Goal: Information Seeking & Learning: Compare options

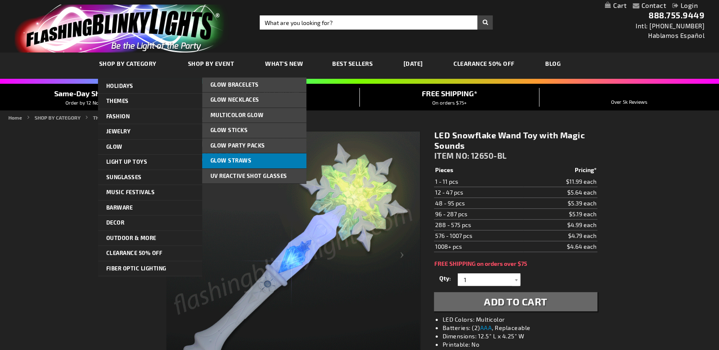
click at [233, 159] on span "Glow Straws" at bounding box center [231, 160] width 41 height 7
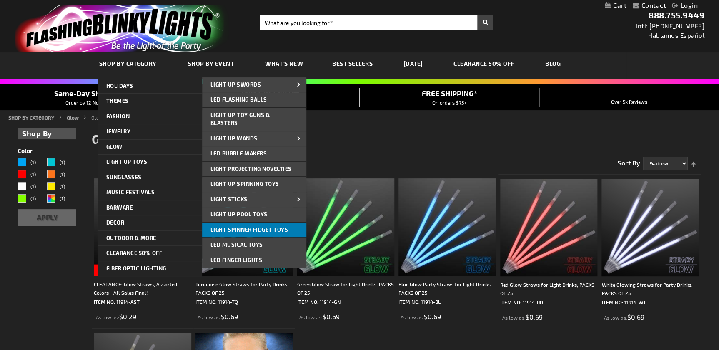
click at [267, 230] on span "Light Spinner Fidget Toys" at bounding box center [250, 229] width 78 height 7
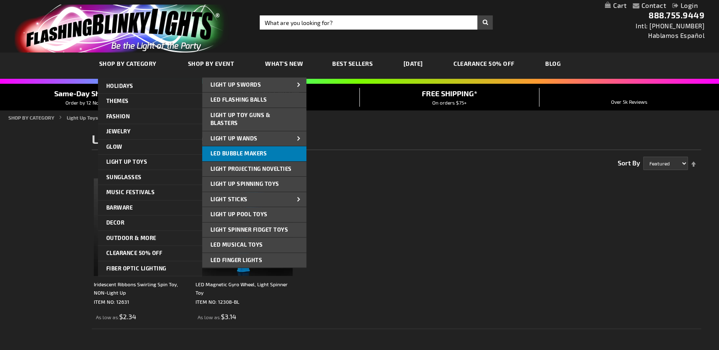
click at [274, 155] on link "LED Bubble Makers" at bounding box center [254, 153] width 104 height 15
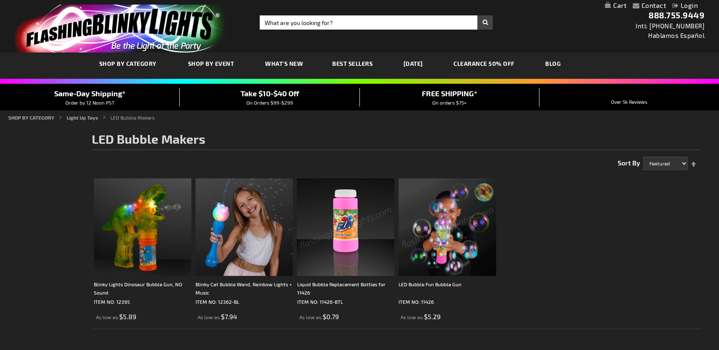
click at [156, 31] on img "store logo" at bounding box center [122, 29] width 215 height 48
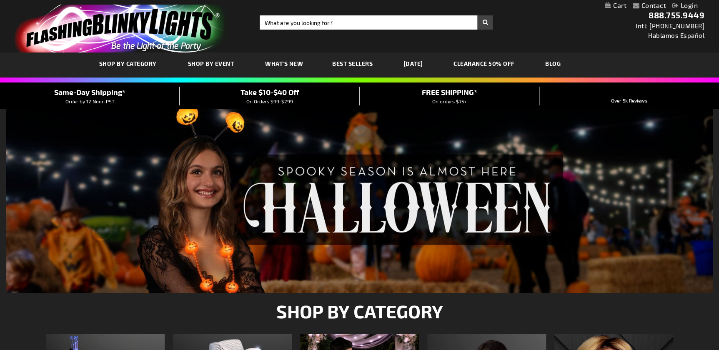
click at [691, 3] on link "Login" at bounding box center [685, 5] width 25 height 8
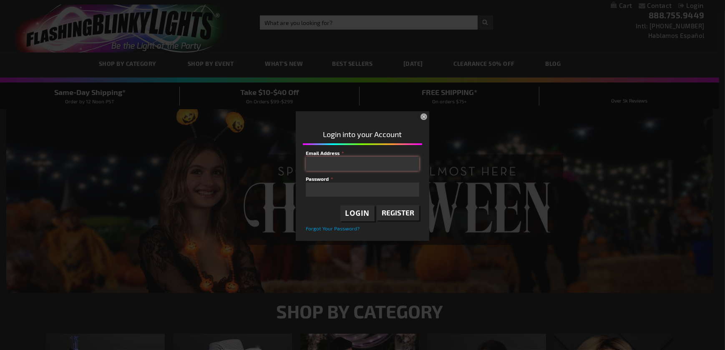
click at [349, 167] on input "Email Address" at bounding box center [362, 164] width 113 height 14
click at [424, 115] on button "×" at bounding box center [424, 117] width 18 height 18
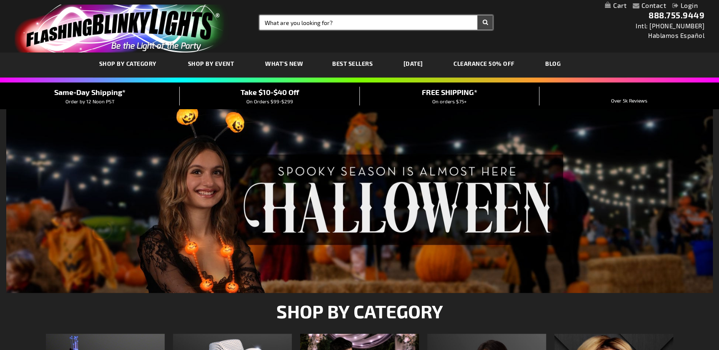
click at [304, 28] on input "Search" at bounding box center [376, 22] width 233 height 14
type input "light up globe"
click at [477, 15] on button "Search" at bounding box center [484, 22] width 15 height 14
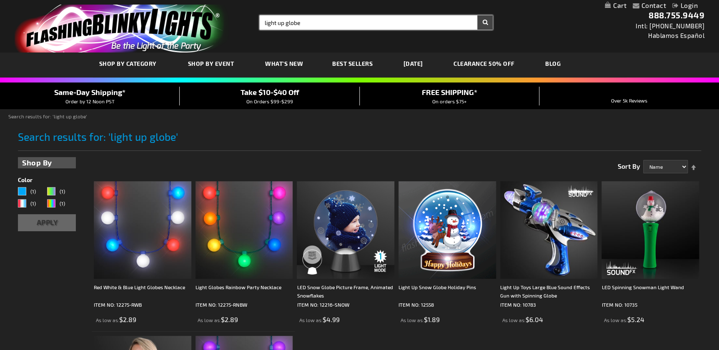
drag, startPoint x: 304, startPoint y: 20, endPoint x: 170, endPoint y: 23, distance: 133.9
click at [154, 20] on div "Toggle Nav Search Search light up globe × Search 888.755.9449 Intl: 818-753-830…" at bounding box center [359, 26] width 719 height 53
type input "star spinner"
click at [477, 15] on button "Search" at bounding box center [484, 22] width 15 height 14
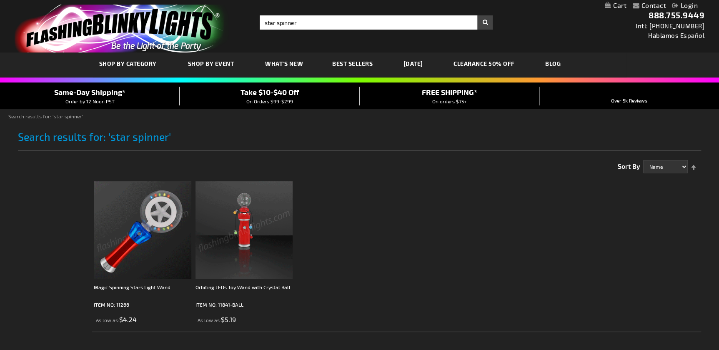
click at [129, 247] on img at bounding box center [143, 230] width 98 height 98
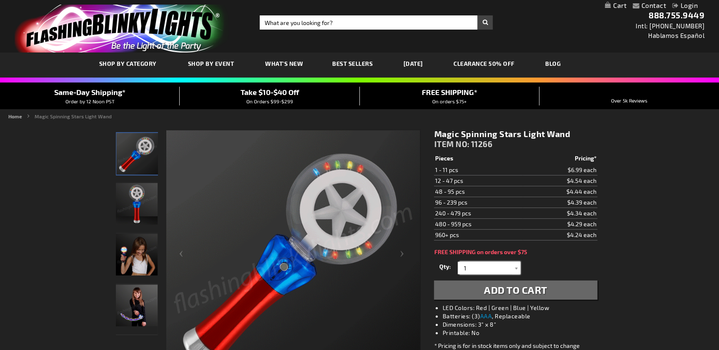
click at [481, 267] on input "1" at bounding box center [490, 268] width 60 height 13
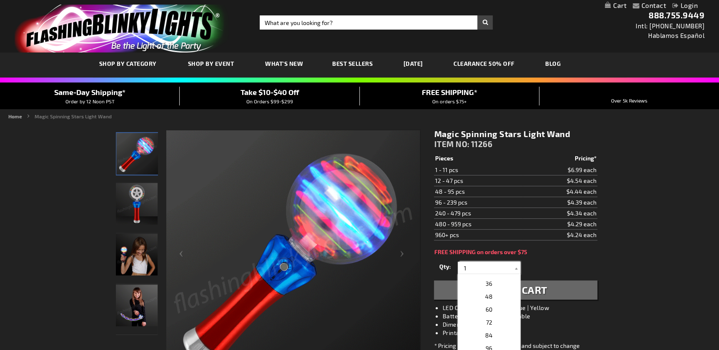
scroll to position [151, 0]
click at [492, 309] on p "48" at bounding box center [489, 310] width 63 height 13
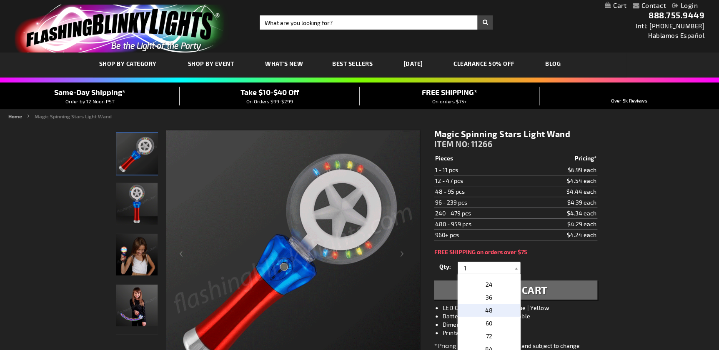
type input "48"
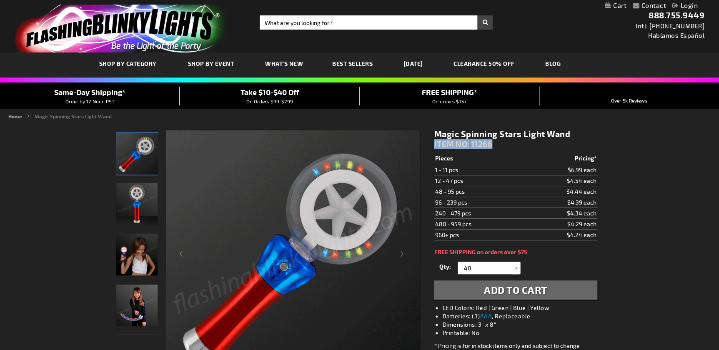
drag, startPoint x: 500, startPoint y: 144, endPoint x: 430, endPoint y: 146, distance: 70.5
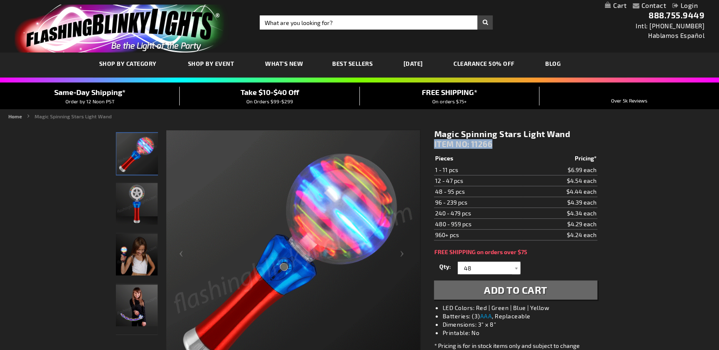
click at [430, 146] on div "Magic Spinning Stars Light Wand ITEM NO: 11266 $4.24 Pieces Pricing* 1 - 11 pcs…" at bounding box center [516, 251] width 176 height 257
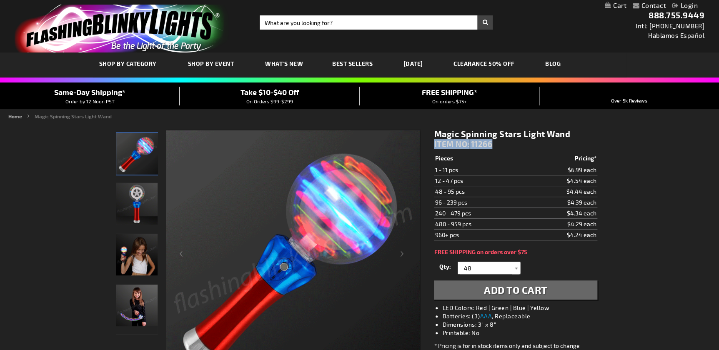
copy div "ITEM NO: 11266"
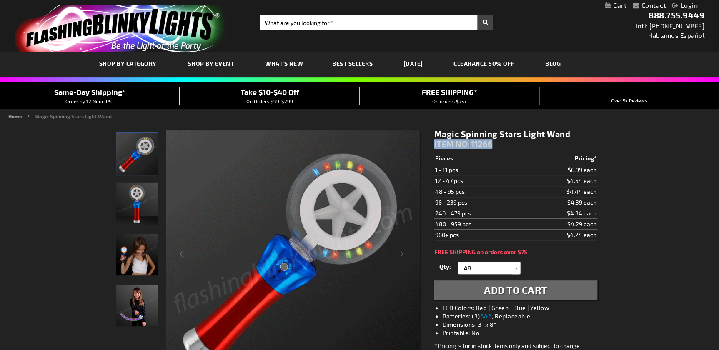
drag, startPoint x: 580, startPoint y: 131, endPoint x: 433, endPoint y: 136, distance: 146.4
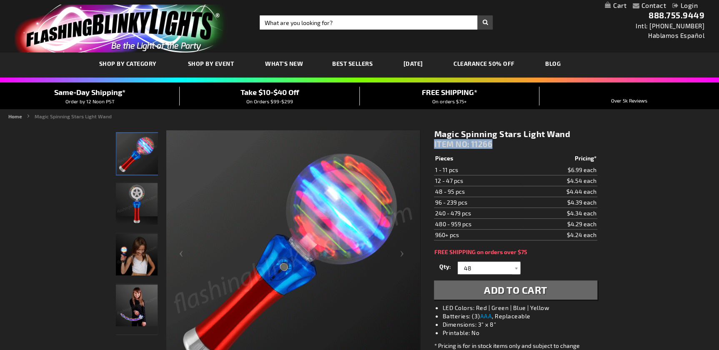
click at [433, 136] on div "Magic Spinning Stars Light Wand ITEM NO: 11266 $4.24 Pieces Pricing* 1 - 11 pcs…" at bounding box center [516, 251] width 176 height 257
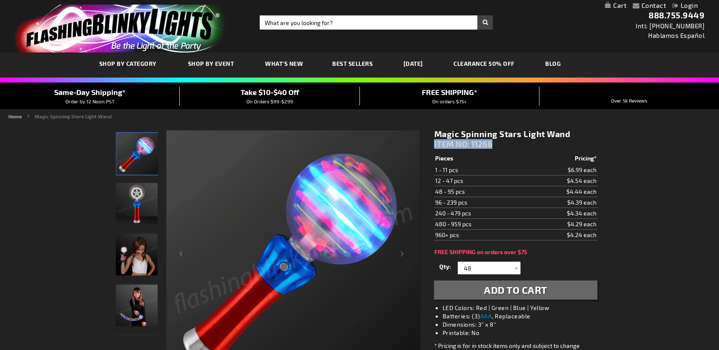
copy h1 "Magic Spinning Stars Light Wand"
click at [279, 20] on input "Search" at bounding box center [376, 22] width 233 height 14
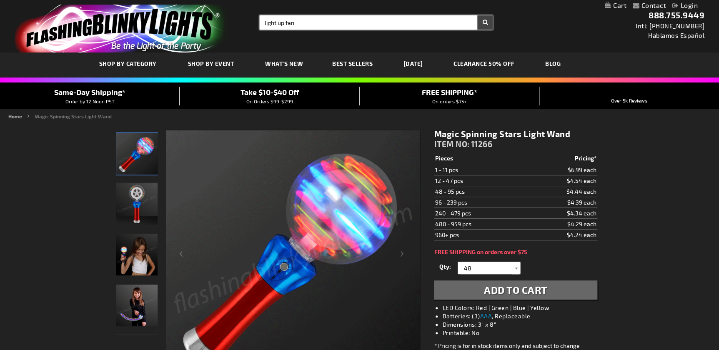
type input "light up fan"
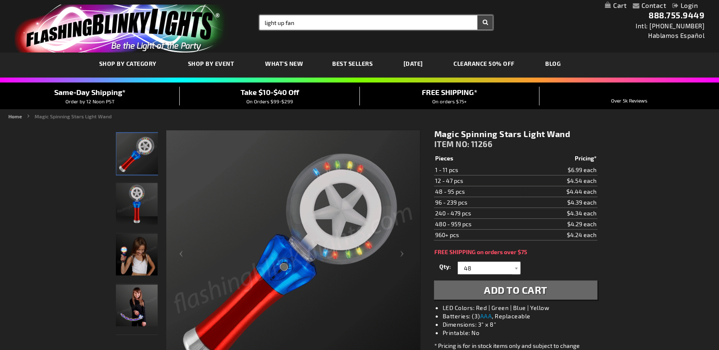
click at [477, 15] on button "Search" at bounding box center [484, 22] width 15 height 14
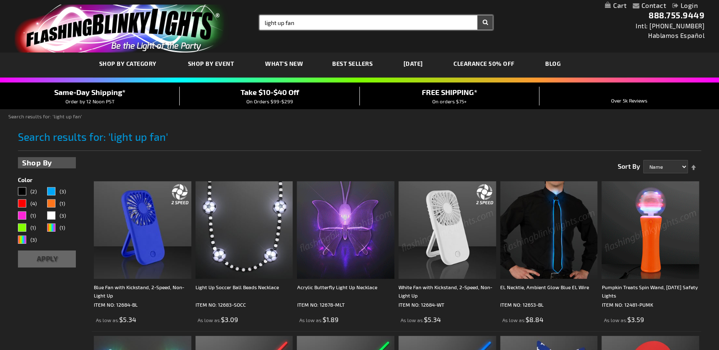
drag, startPoint x: 286, startPoint y: 21, endPoint x: 159, endPoint y: 5, distance: 128.6
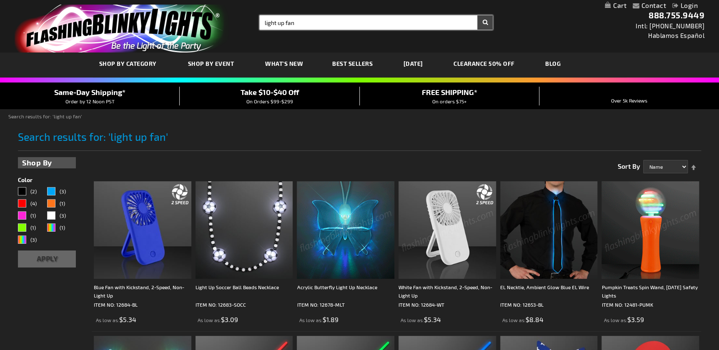
click at [159, 9] on div "Toggle Nav Search Search light up fan × Search 888.755.9449 Intl: [PHONE_NUMBER…" at bounding box center [359, 26] width 719 height 53
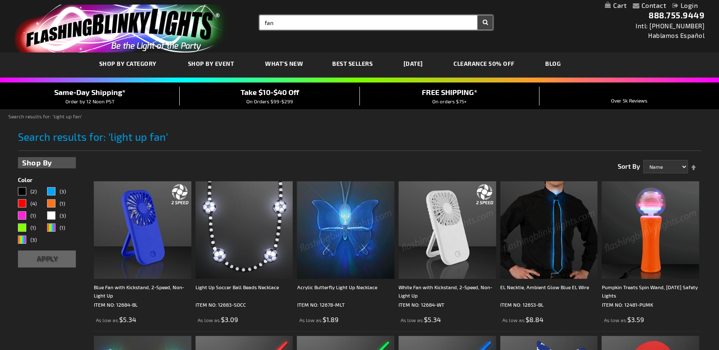
type input "fan"
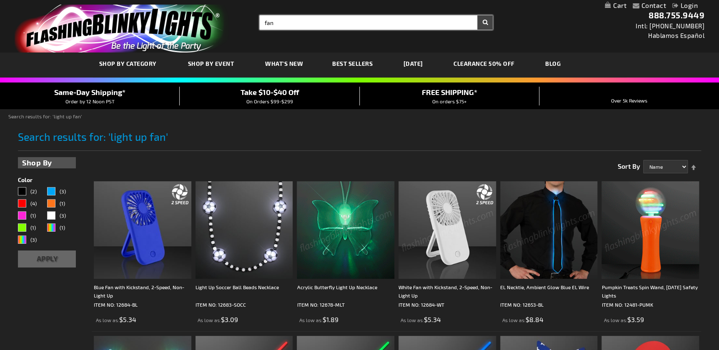
click at [477, 15] on button "Search" at bounding box center [484, 22] width 15 height 14
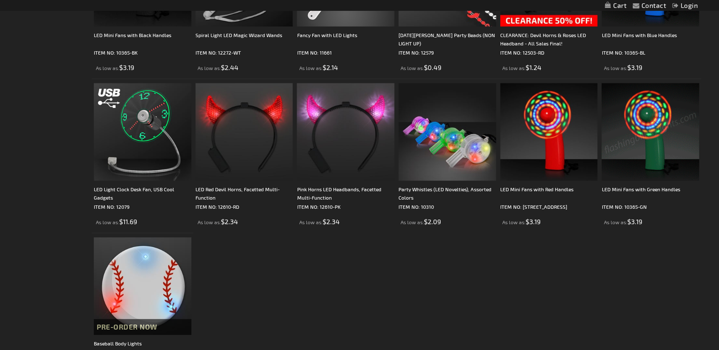
scroll to position [871, 0]
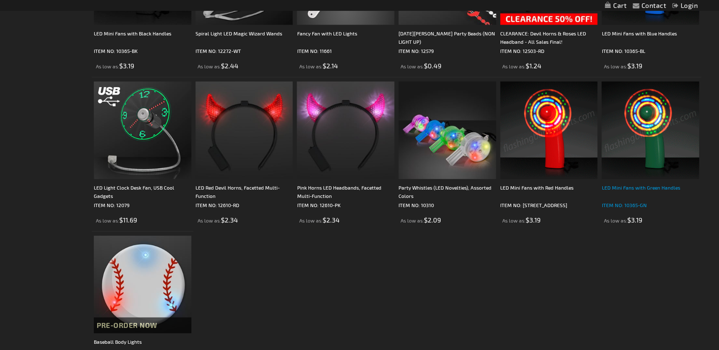
drag, startPoint x: 542, startPoint y: 185, endPoint x: 609, endPoint y: 206, distance: 69.9
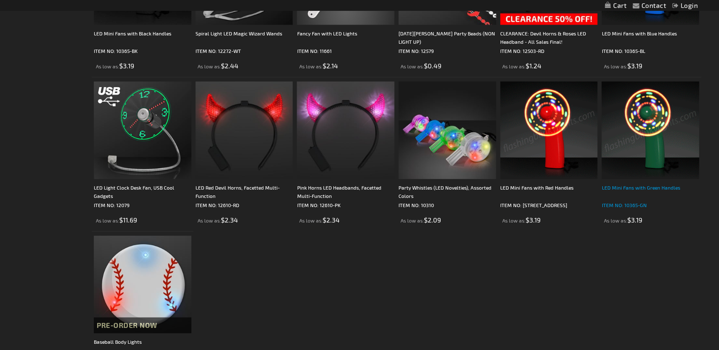
click at [542, 185] on div "LED Mini Fans with Red Handles" at bounding box center [549, 191] width 98 height 17
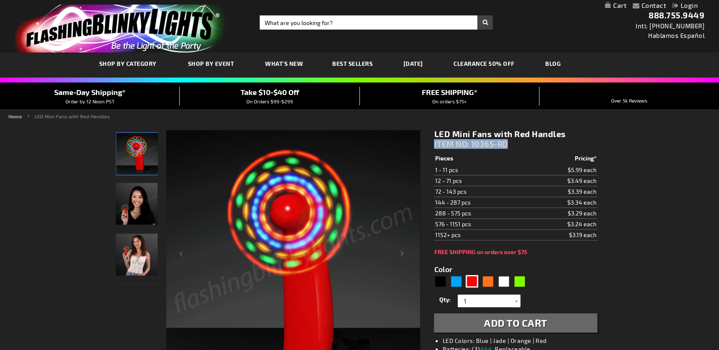
drag, startPoint x: 469, startPoint y: 142, endPoint x: 431, endPoint y: 144, distance: 38.4
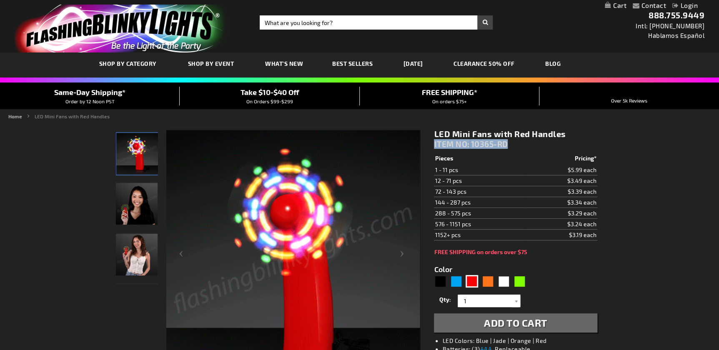
click at [431, 144] on div "LED Mini Fans with Red Handles ITEM NO: 10365-RD $3.19 Pieces Pricing* 1 - 11 p…" at bounding box center [516, 288] width 176 height 331
drag, startPoint x: 574, startPoint y: 131, endPoint x: 425, endPoint y: 134, distance: 148.9
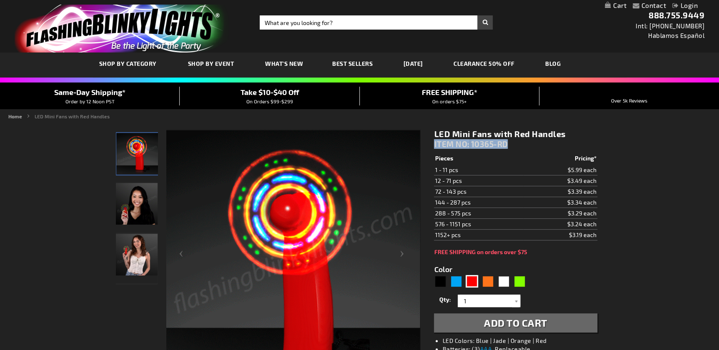
copy div "Skip to the beginning of the images gallery LED Mini Fans with Red Handles"
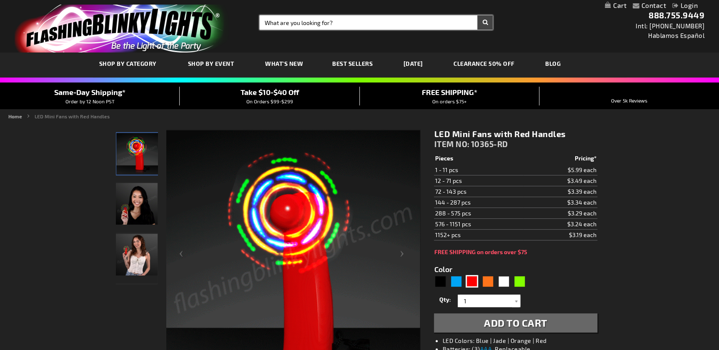
drag, startPoint x: 312, startPoint y: 16, endPoint x: 325, endPoint y: 18, distance: 13.4
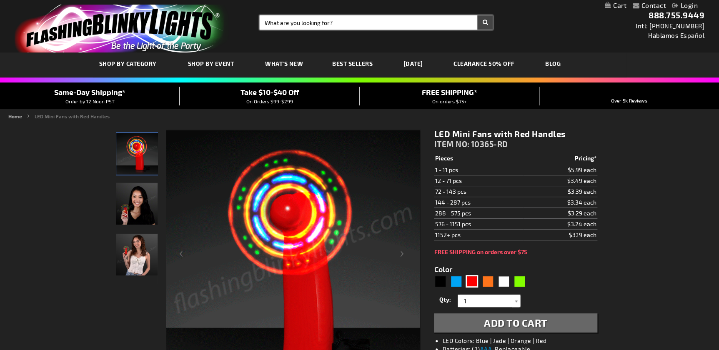
click at [312, 16] on input "Search" at bounding box center [376, 22] width 233 height 14
type input "astronaut"
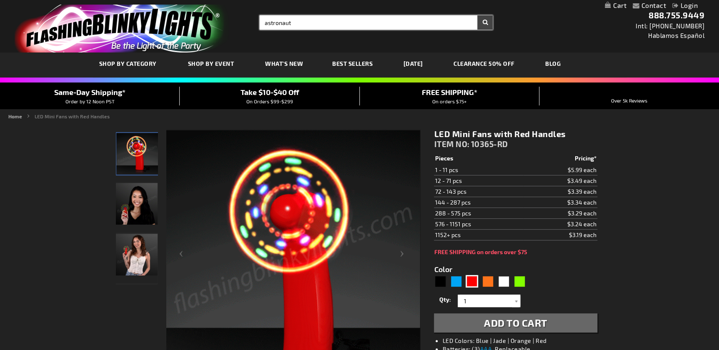
click at [477, 15] on button "Search" at bounding box center [484, 22] width 15 height 14
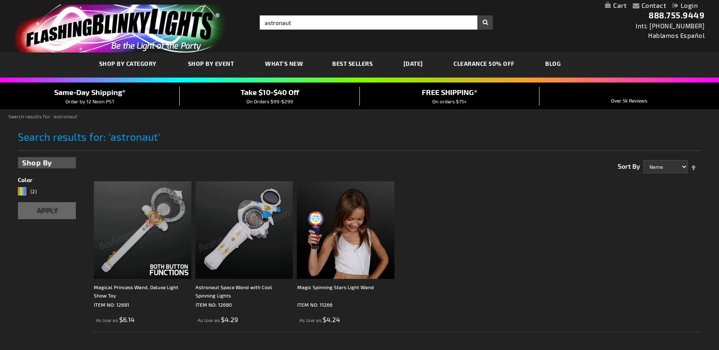
click at [252, 228] on img at bounding box center [245, 230] width 98 height 98
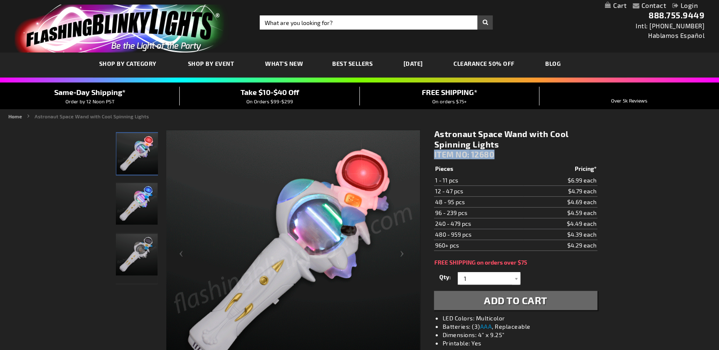
drag, startPoint x: 471, startPoint y: 157, endPoint x: 434, endPoint y: 156, distance: 36.7
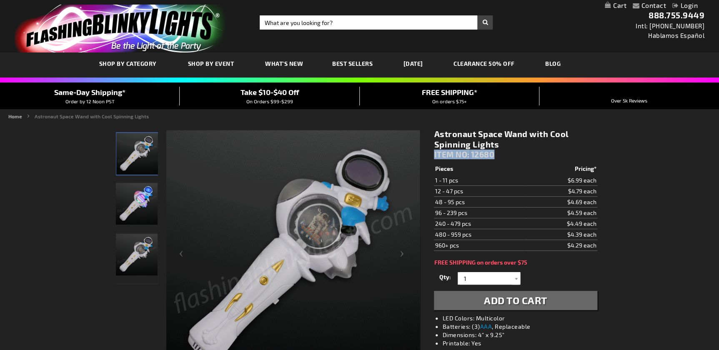
click at [434, 156] on div "Astronaut Space Wand with Cool Spinning Lights ITEM NO: 12680" at bounding box center [515, 146] width 163 height 35
drag, startPoint x: 499, startPoint y: 144, endPoint x: 436, endPoint y: 133, distance: 63.8
click at [436, 133] on h1 "Astronaut Space Wand with Cool Spinning Lights" at bounding box center [515, 139] width 163 height 21
copy h1 "Astronaut Space Wand with Cool Spinning Lights"
drag, startPoint x: 309, startPoint y: 24, endPoint x: 311, endPoint y: 36, distance: 11.9
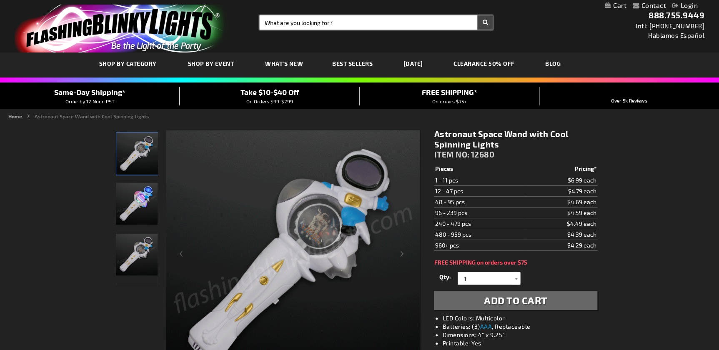
click at [310, 24] on input "Search" at bounding box center [376, 22] width 233 height 14
type input "snowflake"
click at [477, 15] on button "Search" at bounding box center [484, 22] width 15 height 14
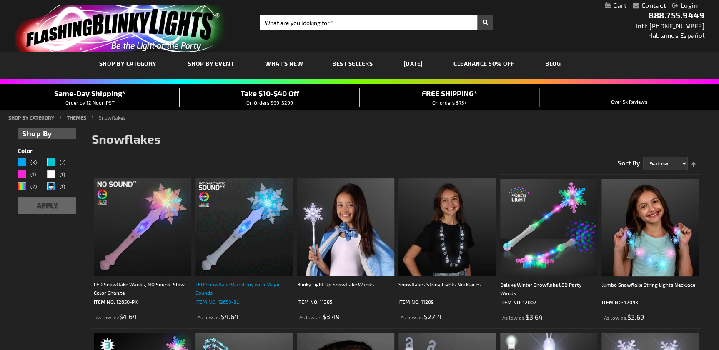
click at [199, 290] on div "LED Snowflake Wand Toy with Magic Sounds" at bounding box center [245, 288] width 98 height 17
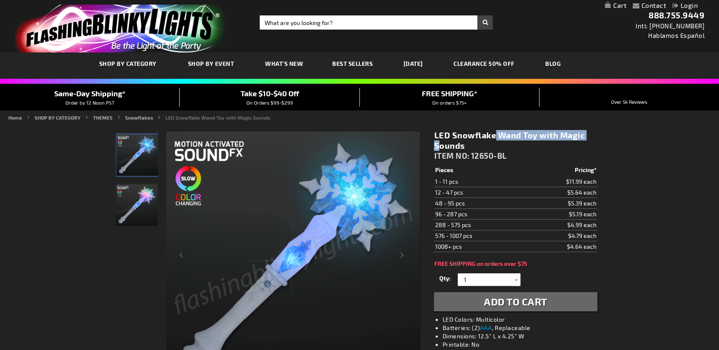
drag, startPoint x: 537, startPoint y: 134, endPoint x: 433, endPoint y: 137, distance: 103.9
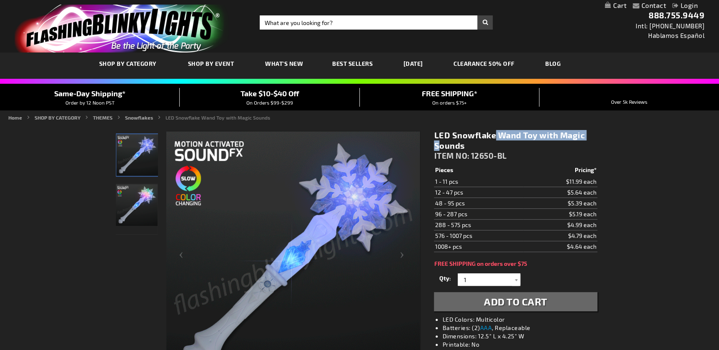
click at [433, 137] on div "LED Snowflake Wand Toy with Magic Sounds ITEM NO: 12650-BL $4.64 Pieces Pricing…" at bounding box center [516, 257] width 176 height 267
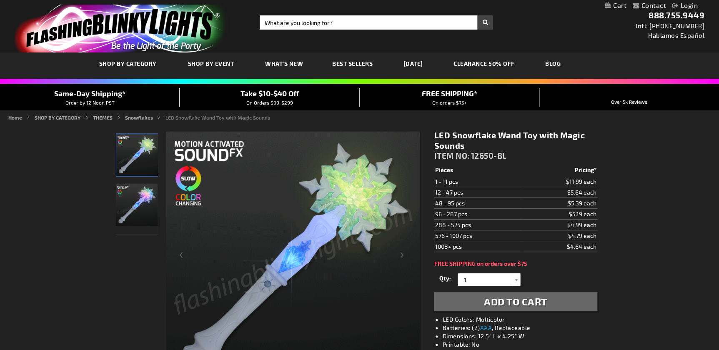
drag, startPoint x: 433, startPoint y: 137, endPoint x: 515, endPoint y: 148, distance: 83.0
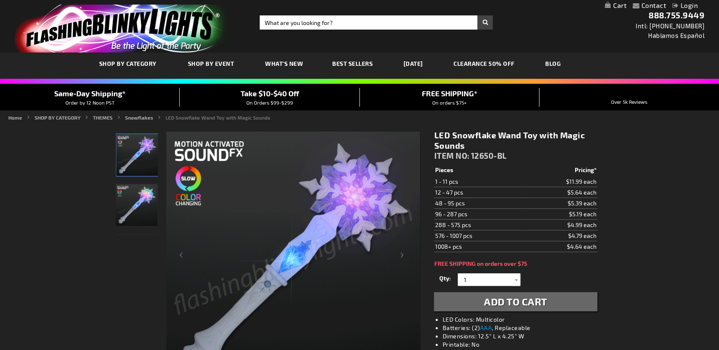
click at [515, 148] on h1 "LED Snowflake Wand Toy with Magic Sounds" at bounding box center [515, 140] width 163 height 21
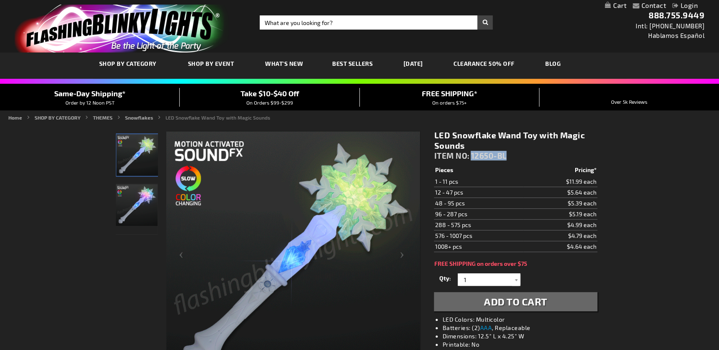
drag, startPoint x: 512, startPoint y: 153, endPoint x: 472, endPoint y: 157, distance: 39.8
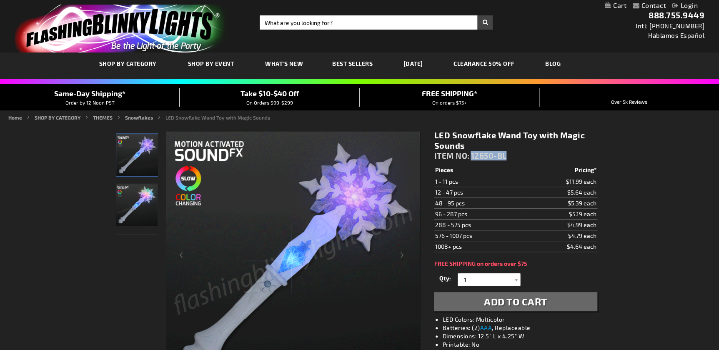
click at [472, 157] on div "LED Snowflake Wand Toy with Magic Sounds ITEM NO: 12650-BL" at bounding box center [515, 147] width 163 height 35
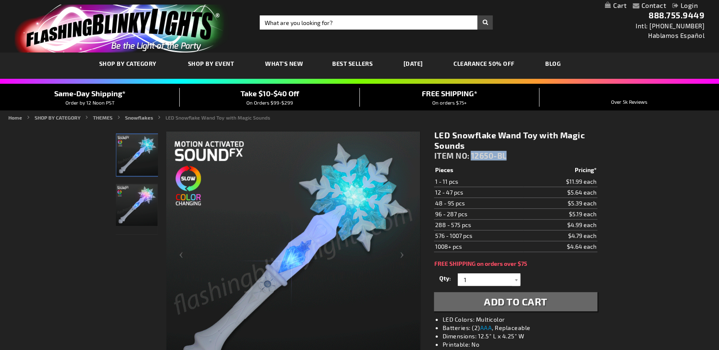
copy span "12650-BL"
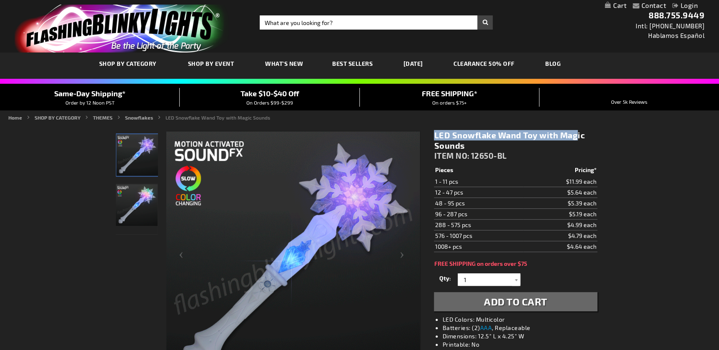
drag, startPoint x: 520, startPoint y: 134, endPoint x: 422, endPoint y: 137, distance: 98.0
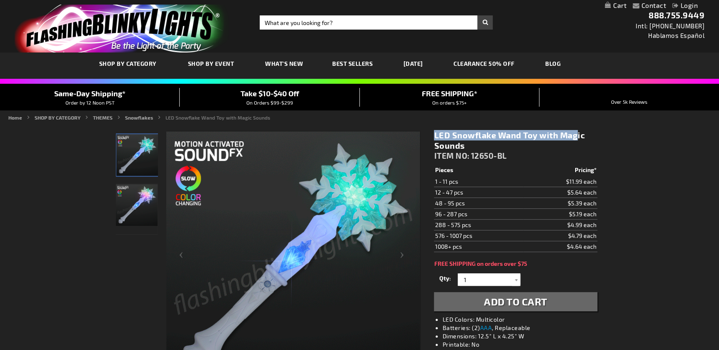
copy div "Skip to the beginning of the images gallery LED Snowflake Wand"
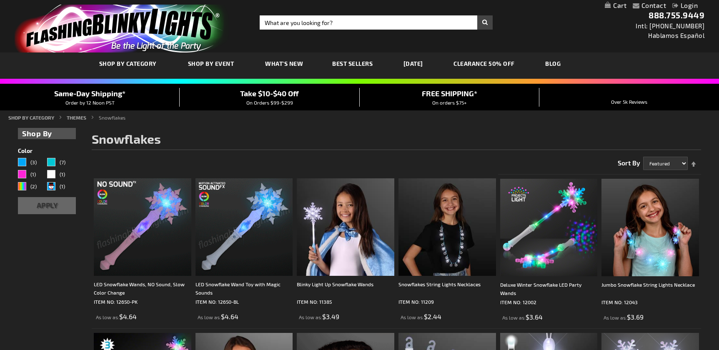
click at [159, 208] on img at bounding box center [143, 227] width 98 height 98
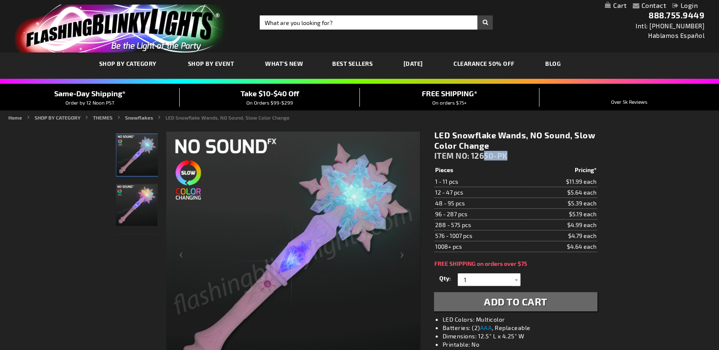
drag, startPoint x: 511, startPoint y: 156, endPoint x: 472, endPoint y: 156, distance: 39.6
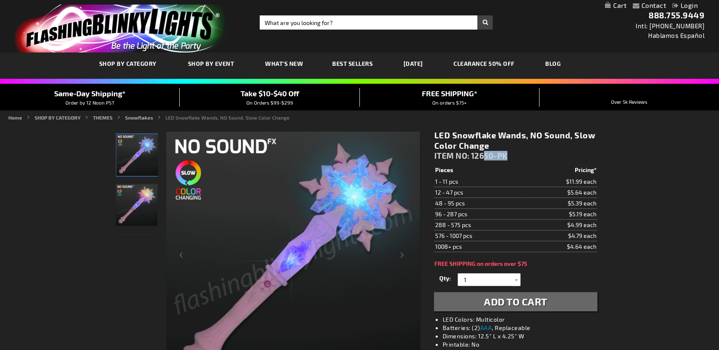
click at [472, 156] on div "LED Snowflake Wands, NO Sound, Slow Color Change ITEM NO: 12650-PK" at bounding box center [515, 147] width 163 height 35
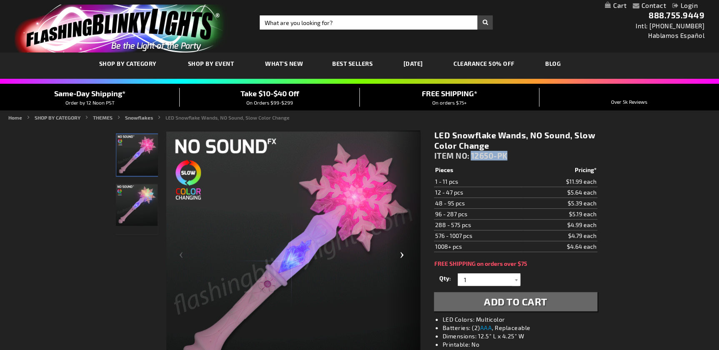
copy span "12650-PK"
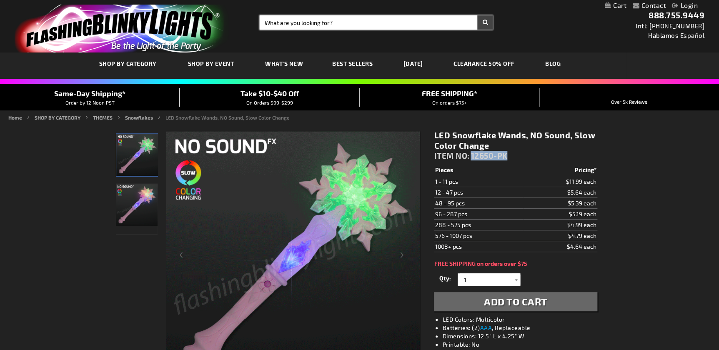
drag, startPoint x: 291, startPoint y: 21, endPoint x: 254, endPoint y: 7, distance: 39.6
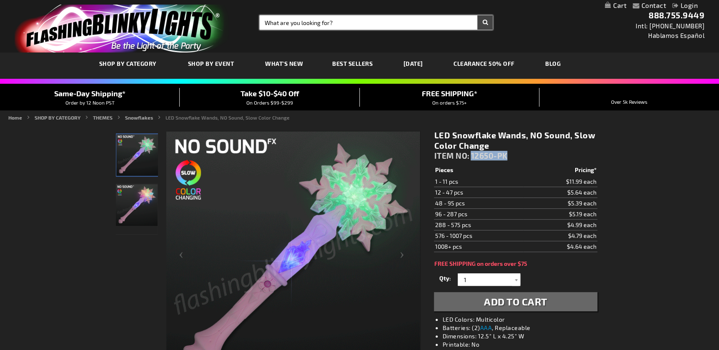
click at [291, 21] on input "Search" at bounding box center [376, 22] width 233 height 14
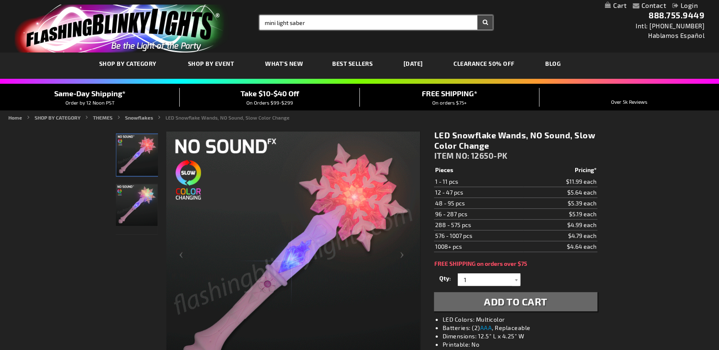
type input "mini light saber"
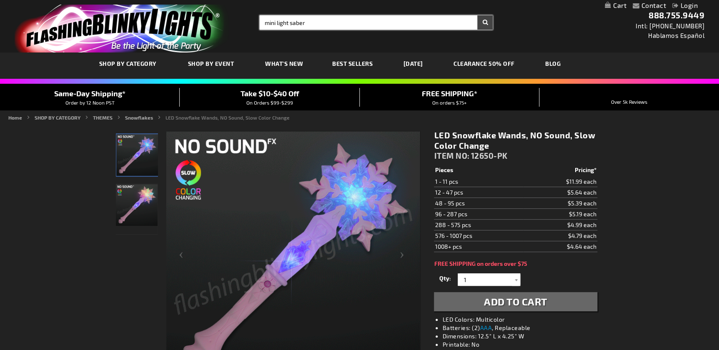
click at [477, 15] on button "Search" at bounding box center [484, 22] width 15 height 14
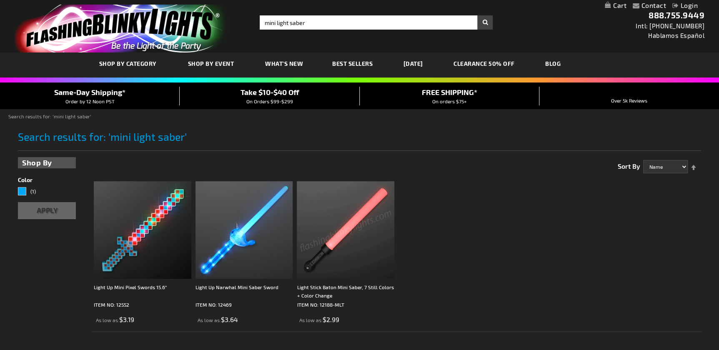
click at [342, 235] on img at bounding box center [346, 230] width 98 height 98
click at [143, 226] on img at bounding box center [143, 230] width 98 height 98
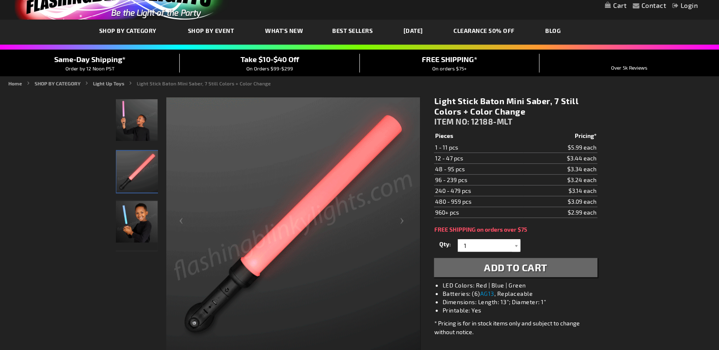
scroll to position [38, 0]
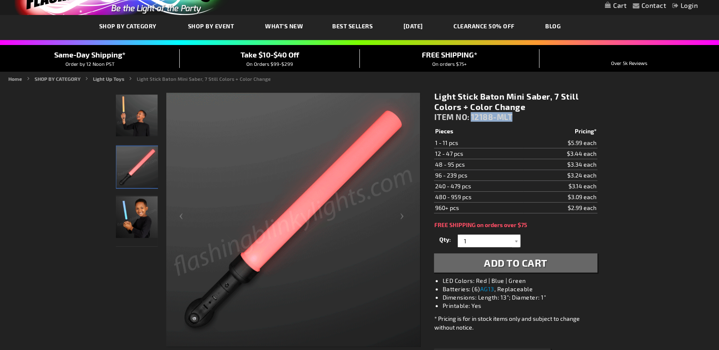
drag, startPoint x: 515, startPoint y: 119, endPoint x: 472, endPoint y: 119, distance: 42.9
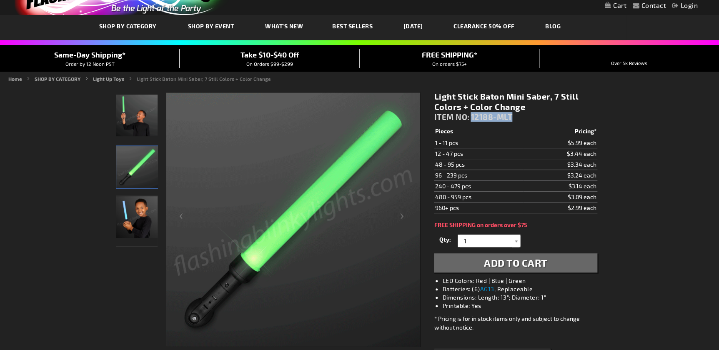
click at [472, 119] on div "Light Stick Baton Mini Saber, 7 Still Colors + Color Change ITEM NO: 12188-MLT" at bounding box center [515, 108] width 163 height 35
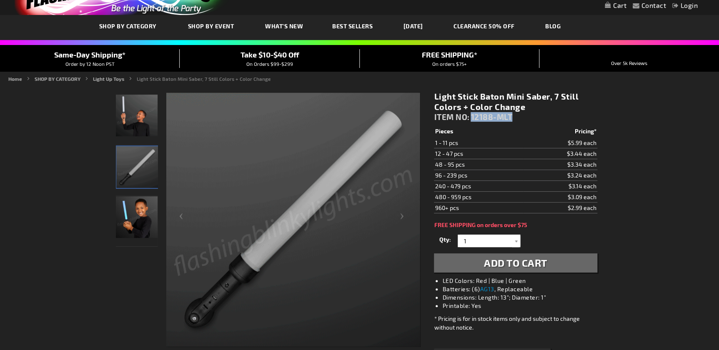
copy span "12188-MLT"
drag, startPoint x: 283, startPoint y: 21, endPoint x: 291, endPoint y: 23, distance: 7.6
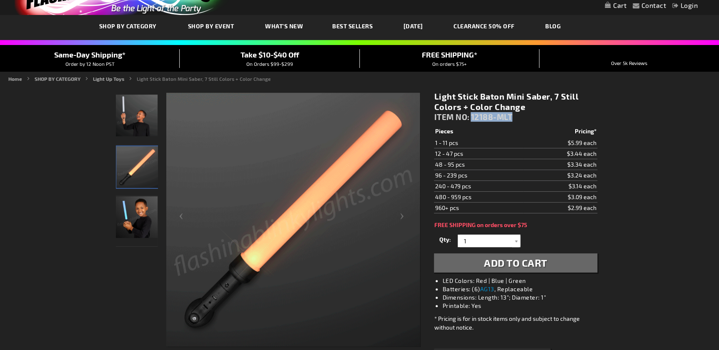
click at [283, 23] on span "What's New" at bounding box center [284, 26] width 38 height 7
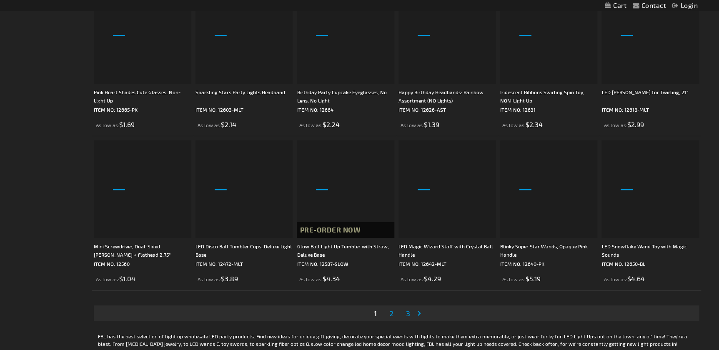
scroll to position [1440, 0]
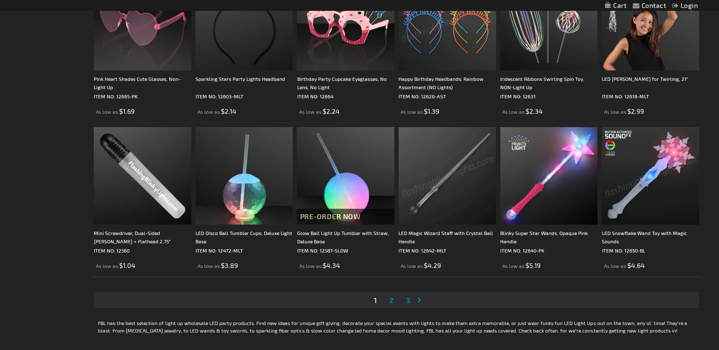
click at [390, 300] on span "2" at bounding box center [391, 300] width 4 height 9
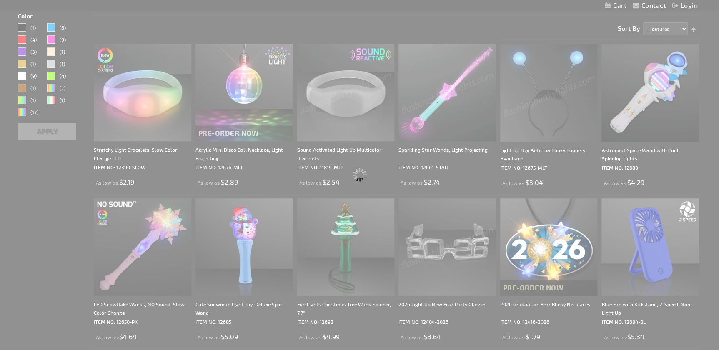
scroll to position [0, 0]
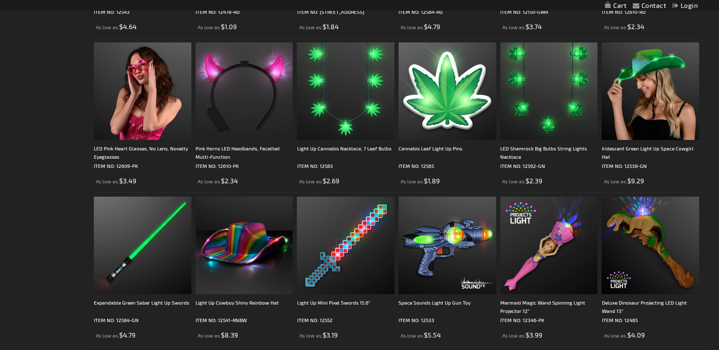
scroll to position [1288, 0]
